Goal: Task Accomplishment & Management: Use online tool/utility

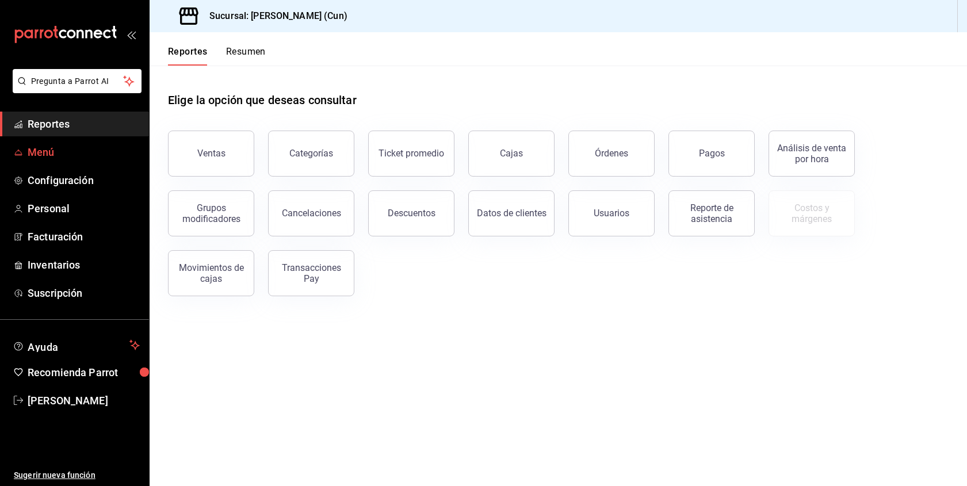
click at [74, 154] on span "Menú" at bounding box center [84, 152] width 112 height 16
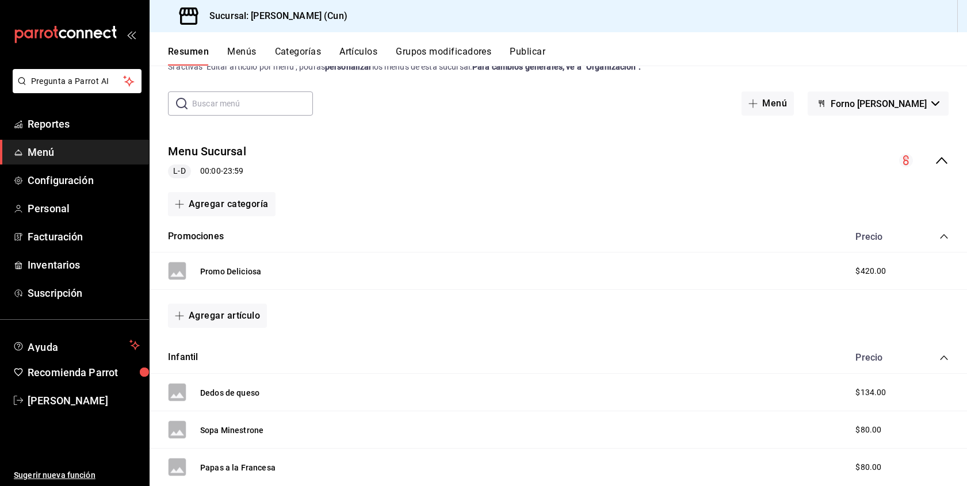
scroll to position [41, 0]
click at [945, 155] on icon "collapse-menu-row" at bounding box center [942, 160] width 14 height 14
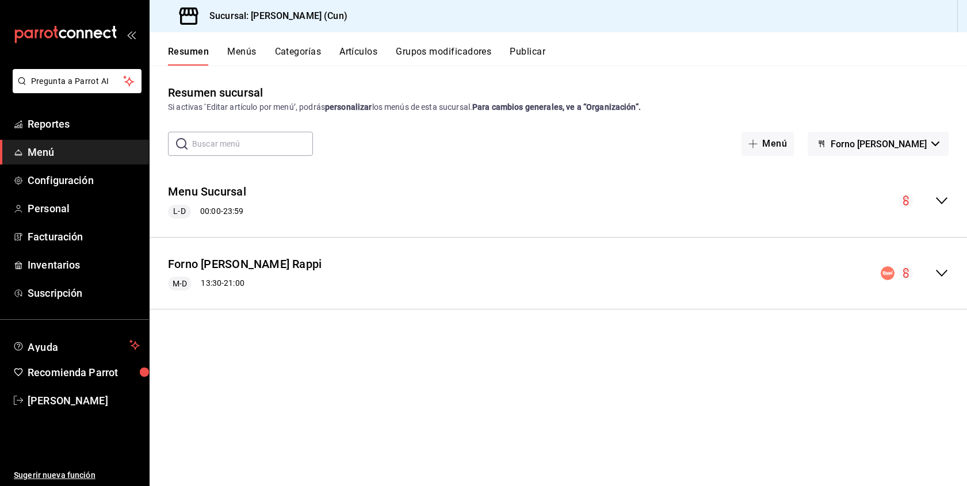
scroll to position [0, 0]
click at [939, 274] on icon "collapse-menu-row" at bounding box center [942, 273] width 14 height 14
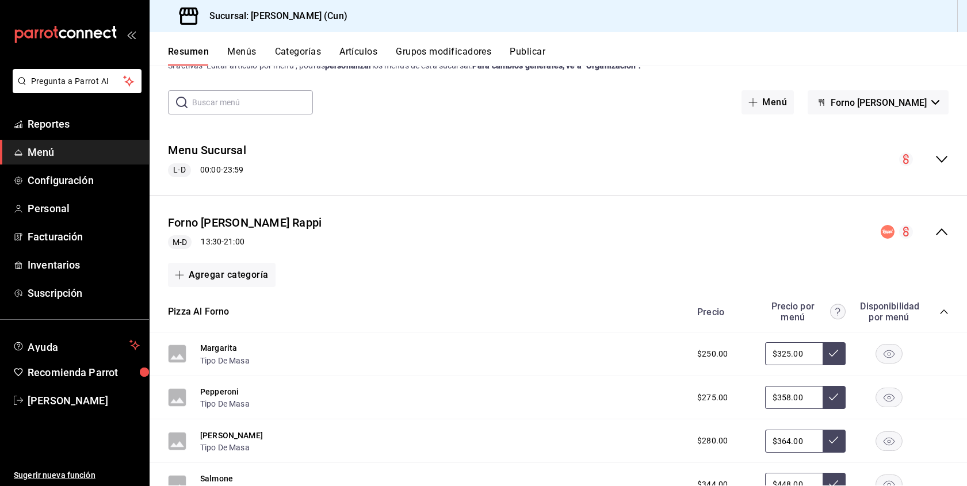
scroll to position [55, 0]
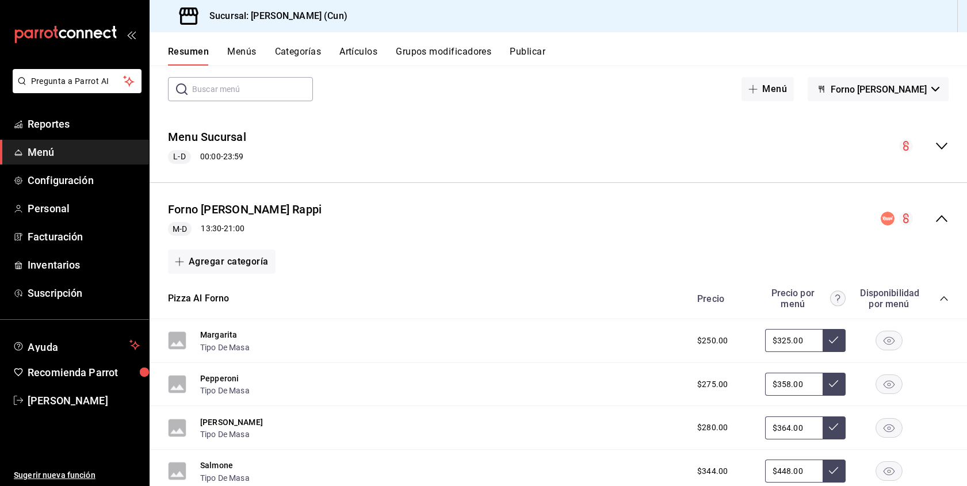
click at [945, 296] on icon "collapse-category-row" at bounding box center [943, 298] width 9 height 9
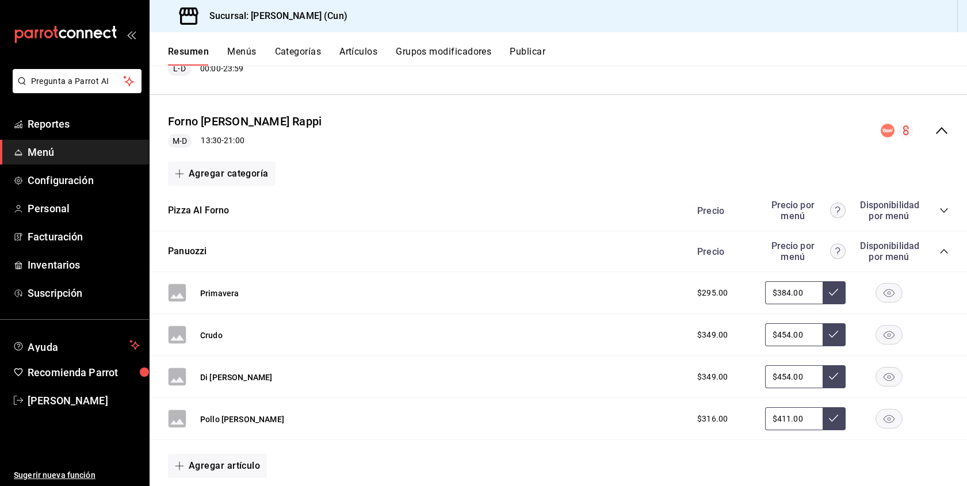
scroll to position [142, 0]
click at [944, 243] on div "Precio Precio por menú Disponibilidad por menú" at bounding box center [817, 252] width 263 height 22
click at [944, 211] on icon "collapse-category-row" at bounding box center [943, 211] width 9 height 9
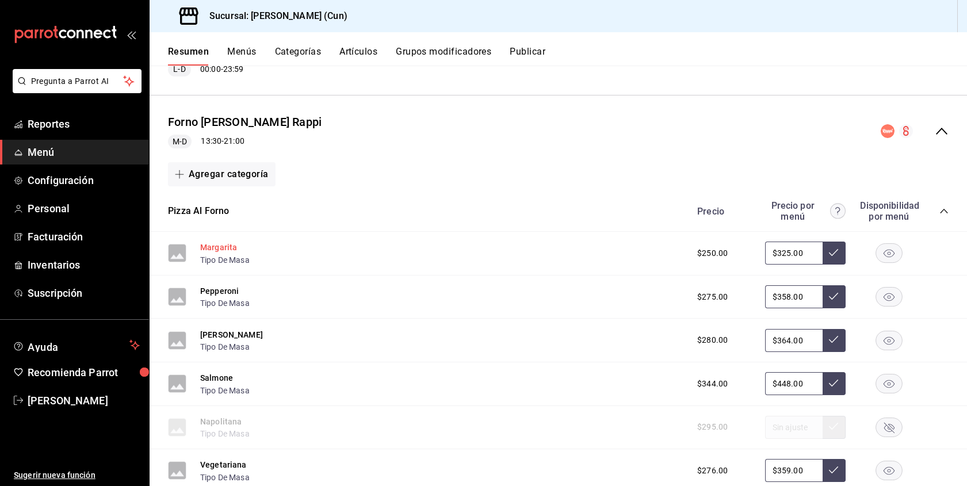
click at [217, 249] on button "Margarita" at bounding box center [218, 248] width 37 height 12
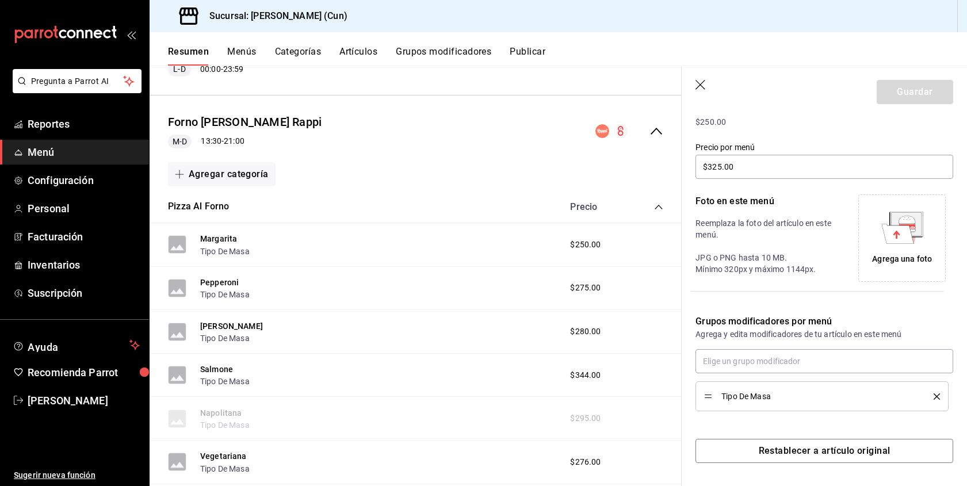
scroll to position [175, 0]
click at [422, 219] on div "Pizza Al Forno Precio" at bounding box center [416, 207] width 532 height 32
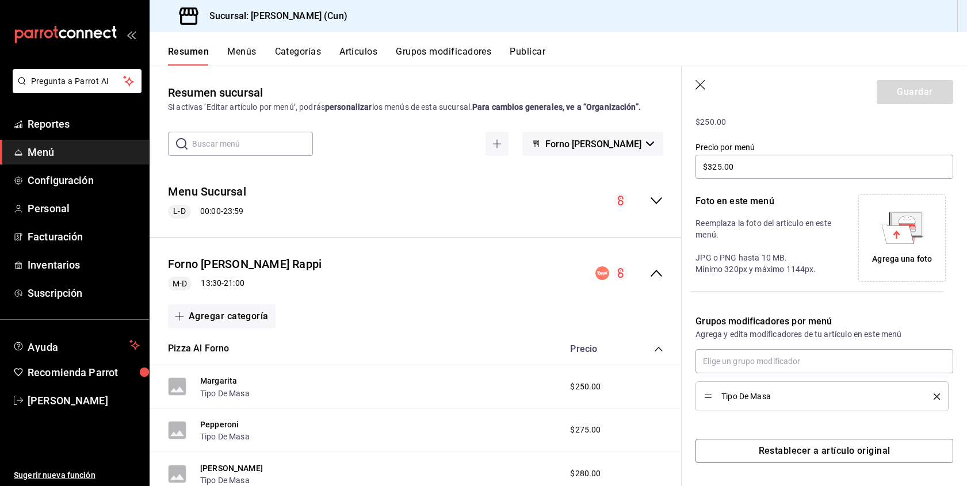
scroll to position [0, 0]
